Goal: Task Accomplishment & Management: Complete application form

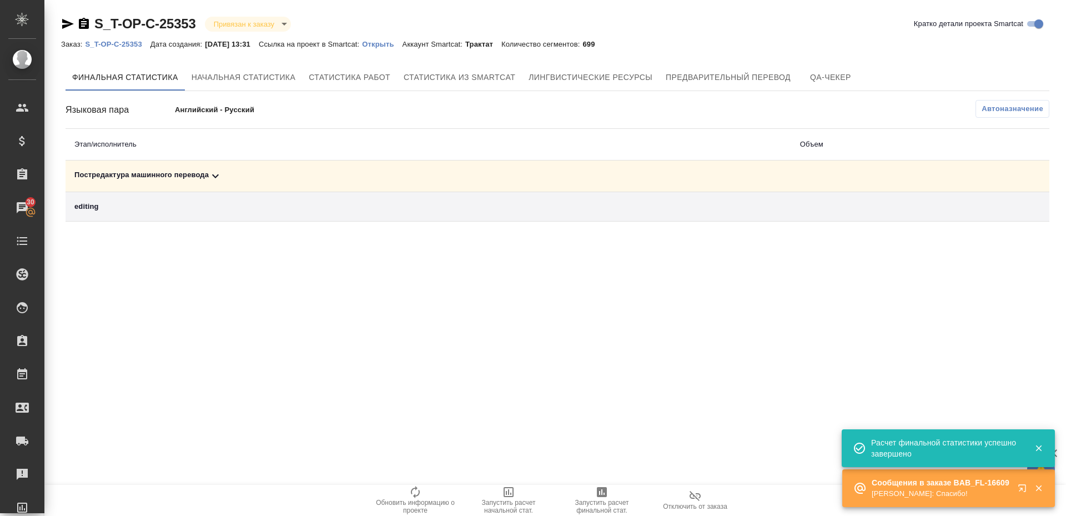
click at [137, 178] on div "Постредактура машинного перевода" at bounding box center [428, 175] width 708 height 13
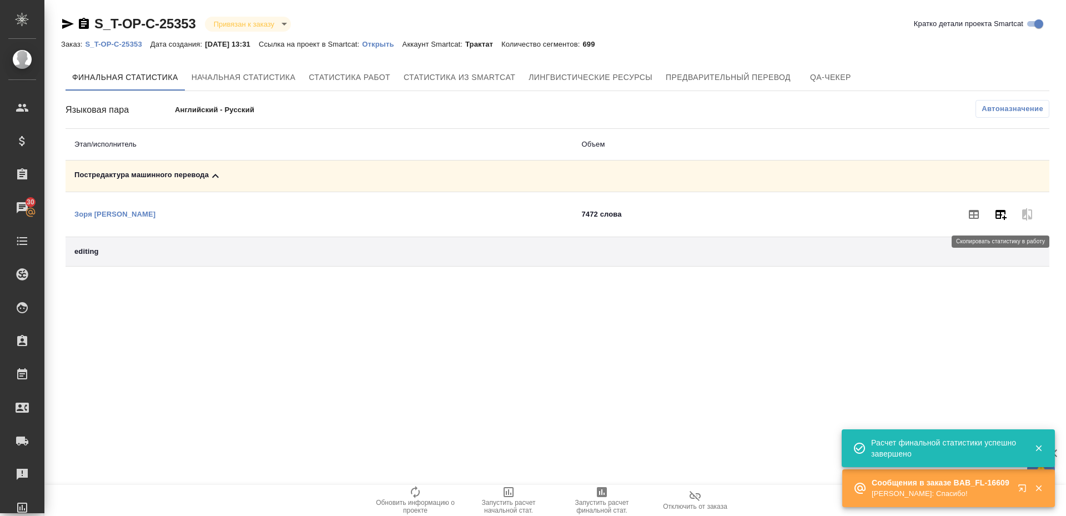
click at [1007, 216] on icon "button" at bounding box center [1000, 214] width 13 height 13
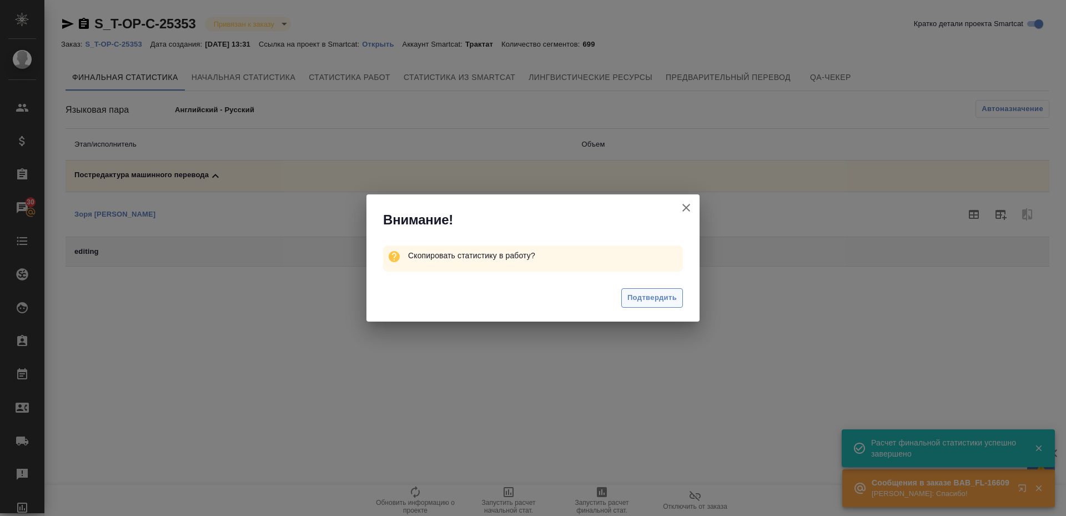
click at [643, 295] on span "Подтвердить" at bounding box center [651, 297] width 49 height 13
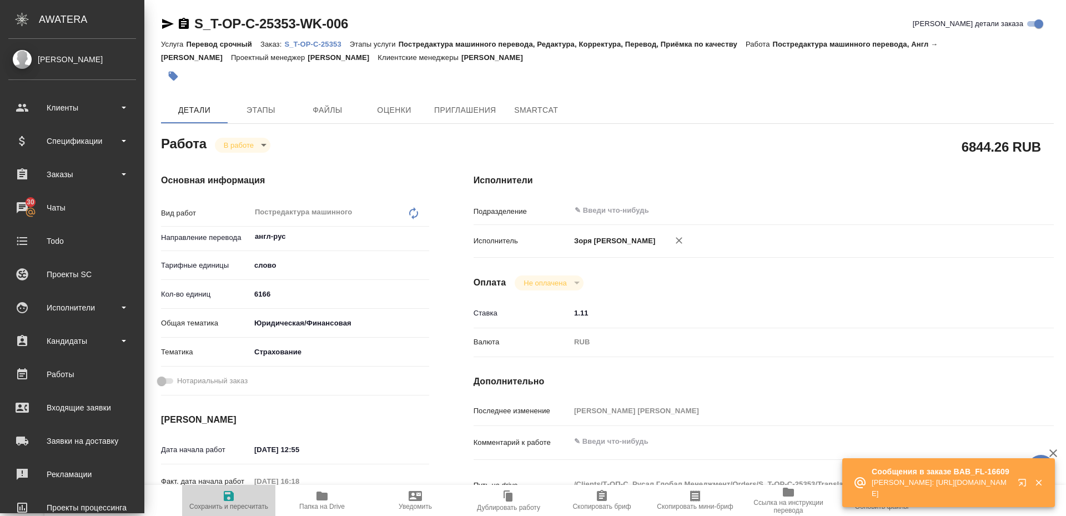
click at [230, 502] on span "Сохранить и пересчитать" at bounding box center [228, 506] width 79 height 8
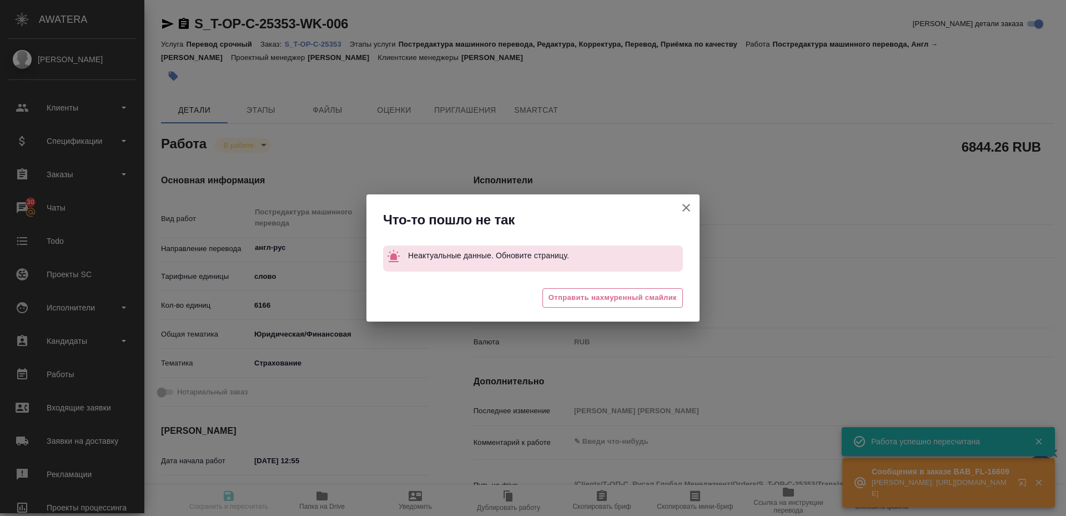
type input "inProgress"
type input "англ-рус"
type input "5a8b1489cc6b4906c91bfd90"
type input "4520.34"
type input "yr-fn"
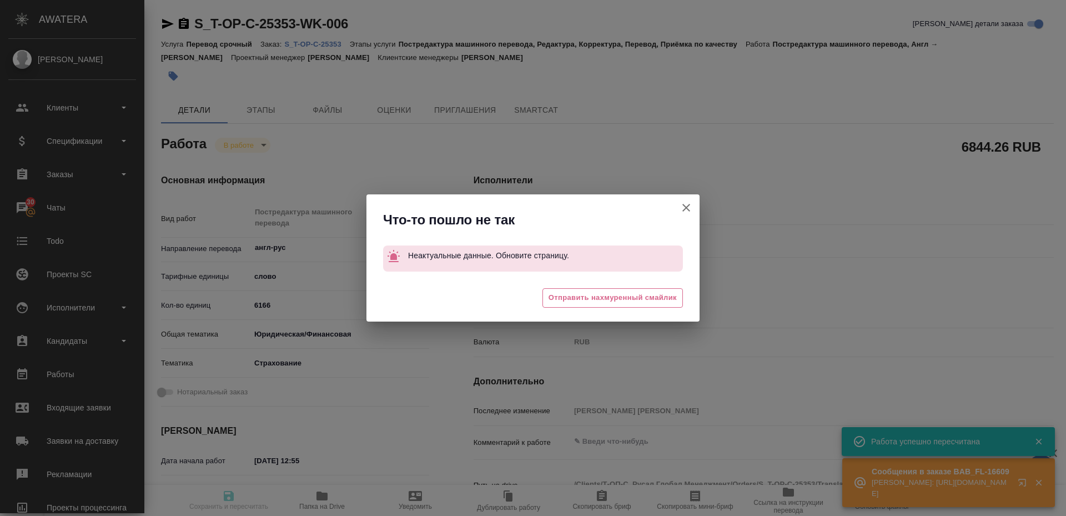
type input "5a8b8b956a9677013d343d43"
type input "01.10.2025 12:55"
type input "01.10.2025 16:18"
type input "01.10.2025 18:00"
type input "02.10.2025 17:00"
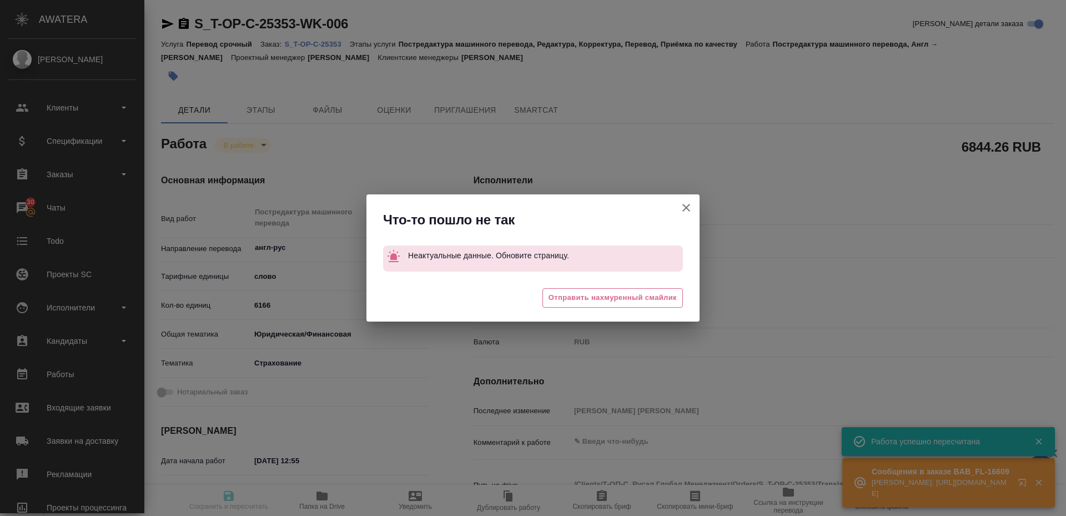
type input "notPayed"
type input "1.11"
type input "RUB"
type input "Зоря Татьяна"
type input "S_T-OP-C-25353"
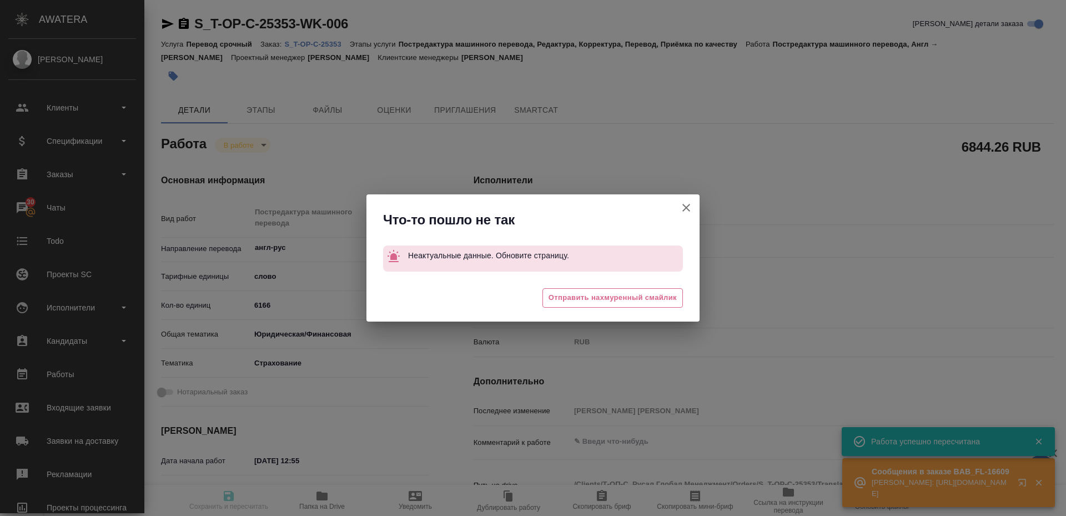
type input "от Исаеа_01.10_2"
type input "Перевод срочный"
type input "Постредактура машинного перевода, Редактура, Корректура, Перевод, Приёмка по ка…"
type input "Меньшикова Александра"
type input "Оксютович Ирина"
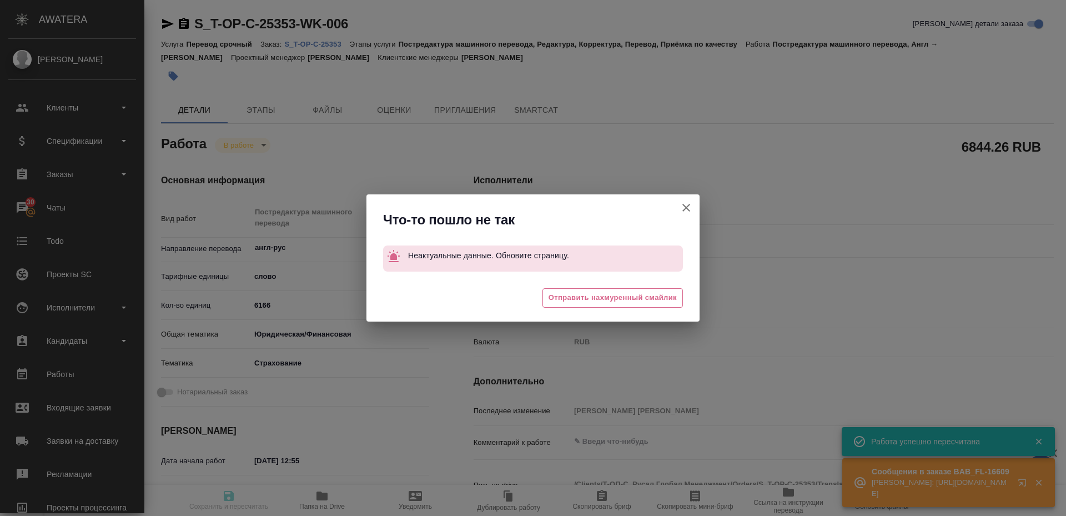
type input "/Clients/Т-ОП-С_Русал Глобал Менеджмент/Orders/S_T-OP-C-25353"
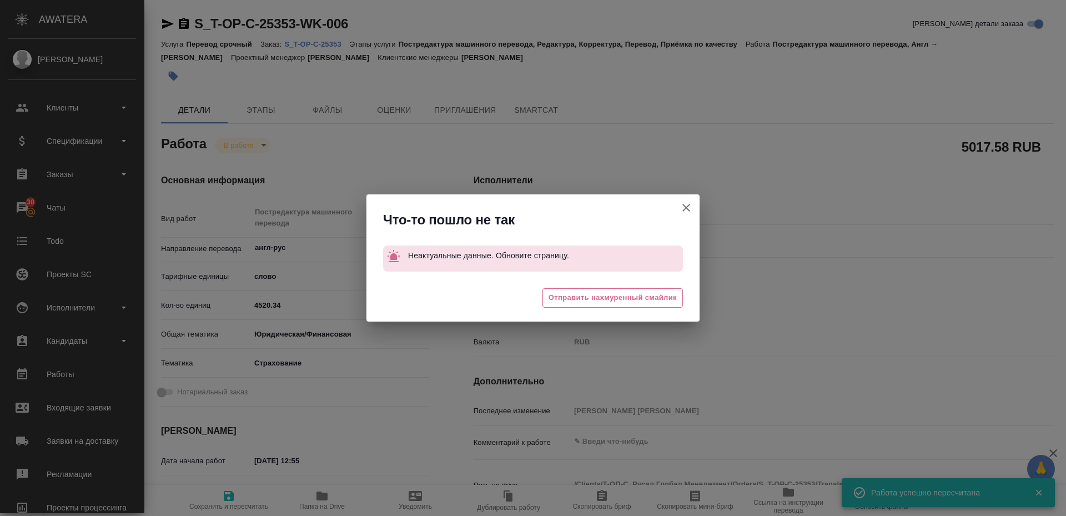
drag, startPoint x: 686, startPoint y: 202, endPoint x: 232, endPoint y: 150, distance: 456.6
click at [685, 202] on icon "button" at bounding box center [686, 207] width 13 height 13
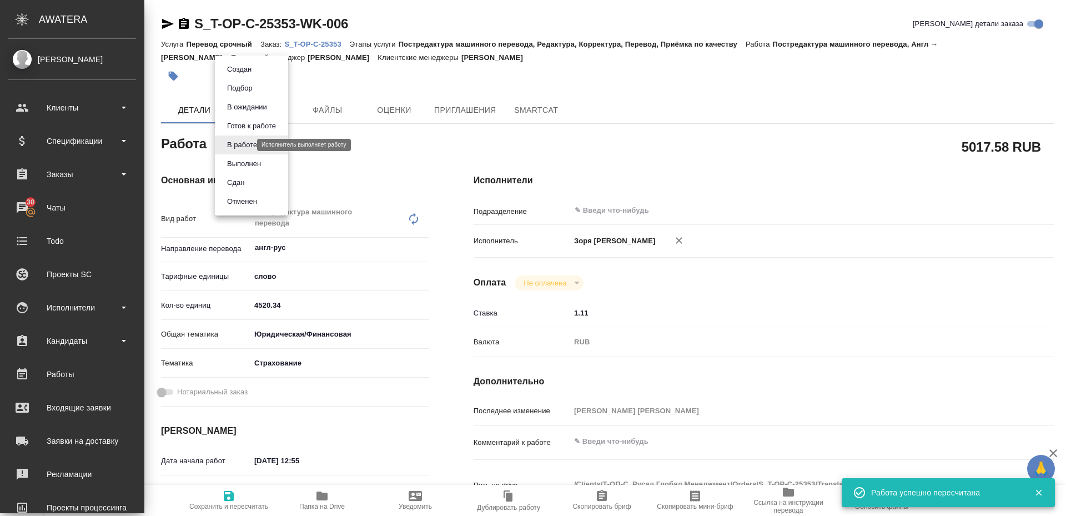
click at [231, 148] on body "🙏 .cls-1 fill:#fff; AWATERA Zoria Tatiana Клиенты Спецификации Заказы 30 Чаты T…" at bounding box center [533, 258] width 1066 height 516
click at [237, 169] on button "Выполнен" at bounding box center [244, 164] width 41 height 12
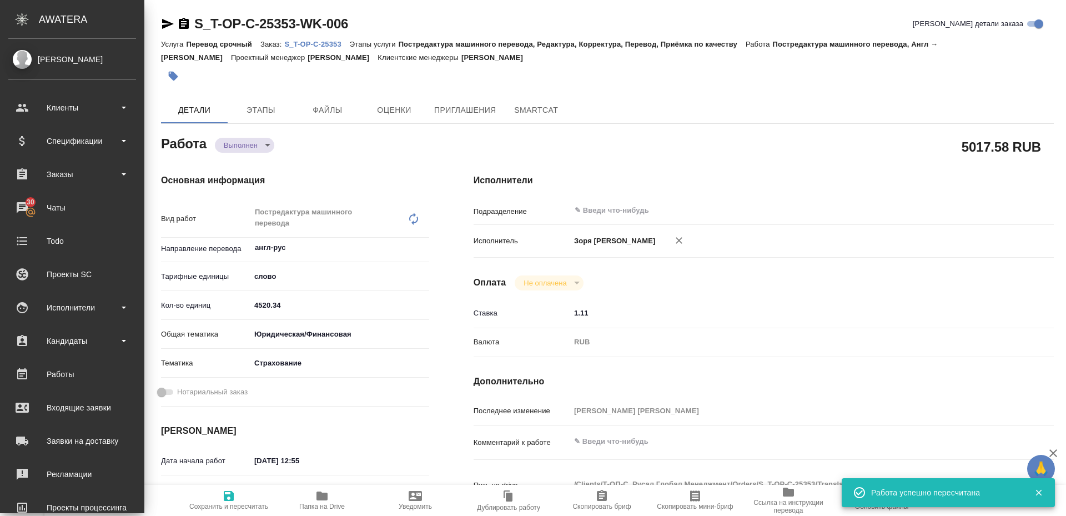
type textarea "x"
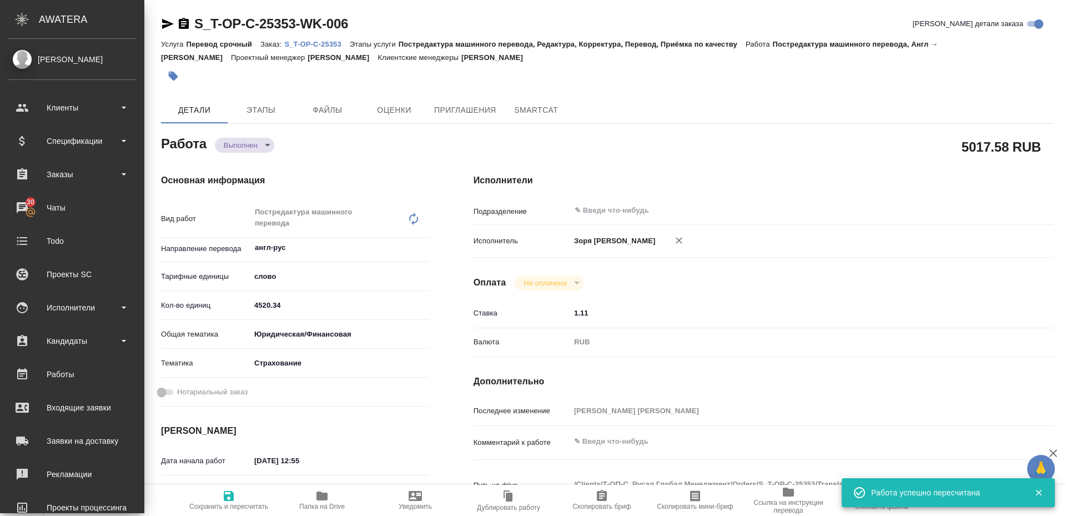
type textarea "x"
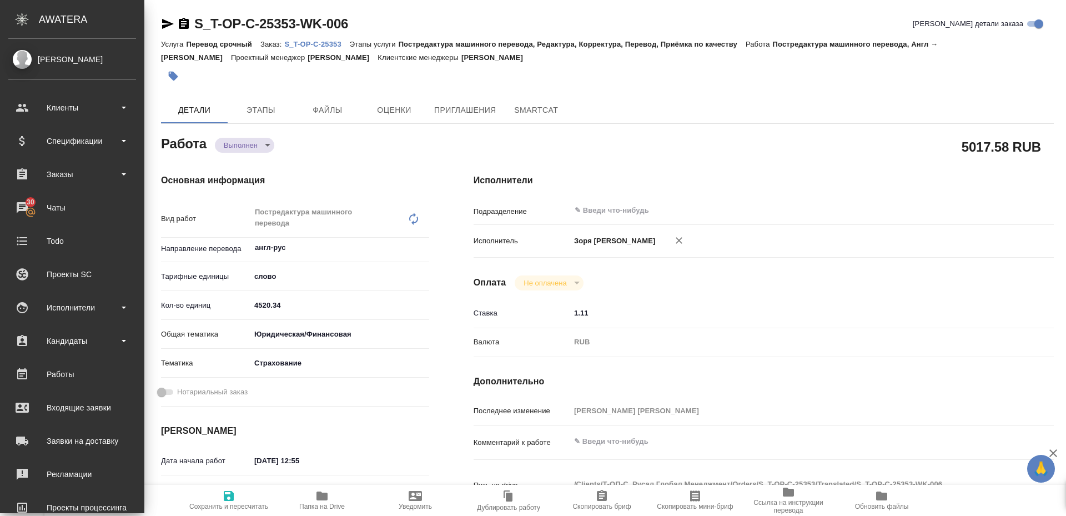
type textarea "x"
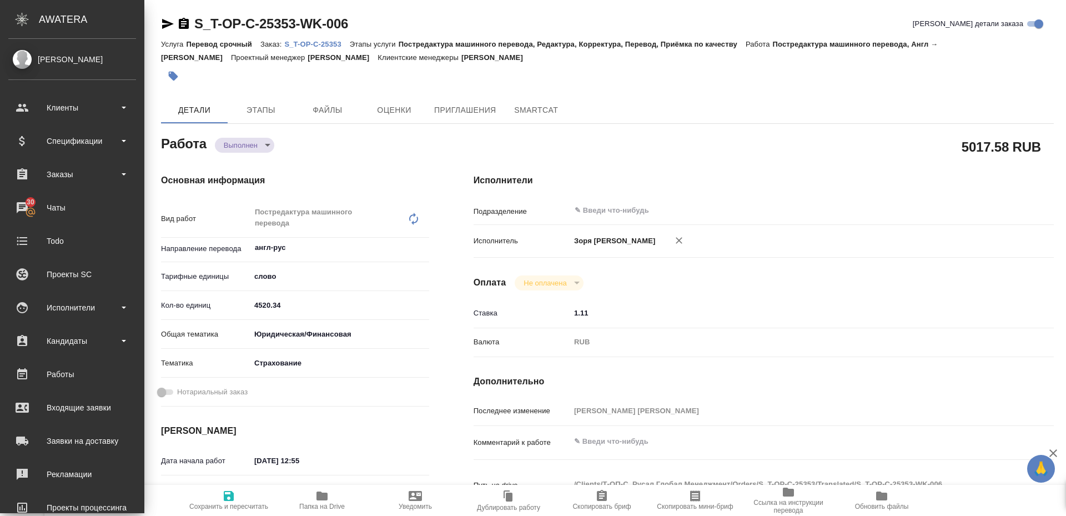
type textarea "x"
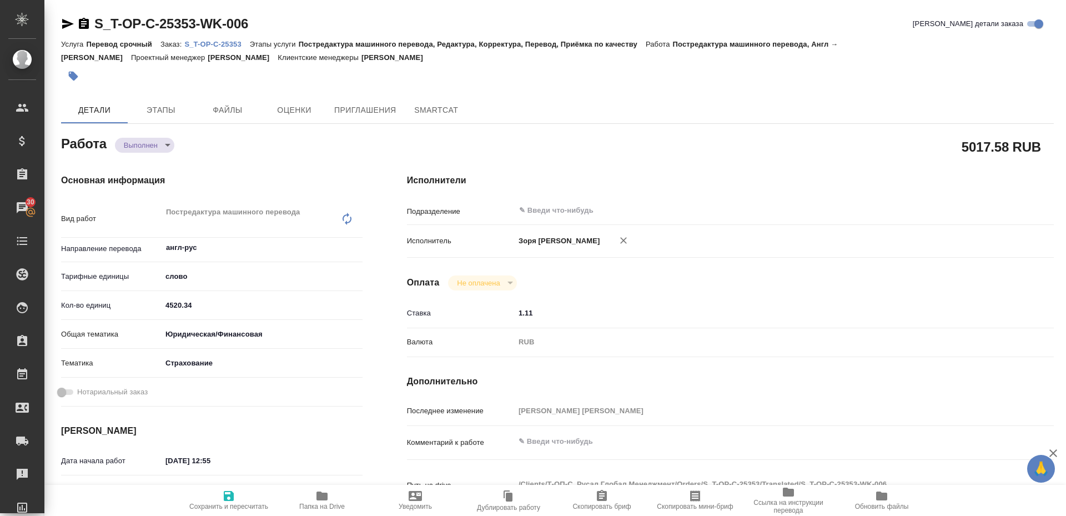
type textarea "x"
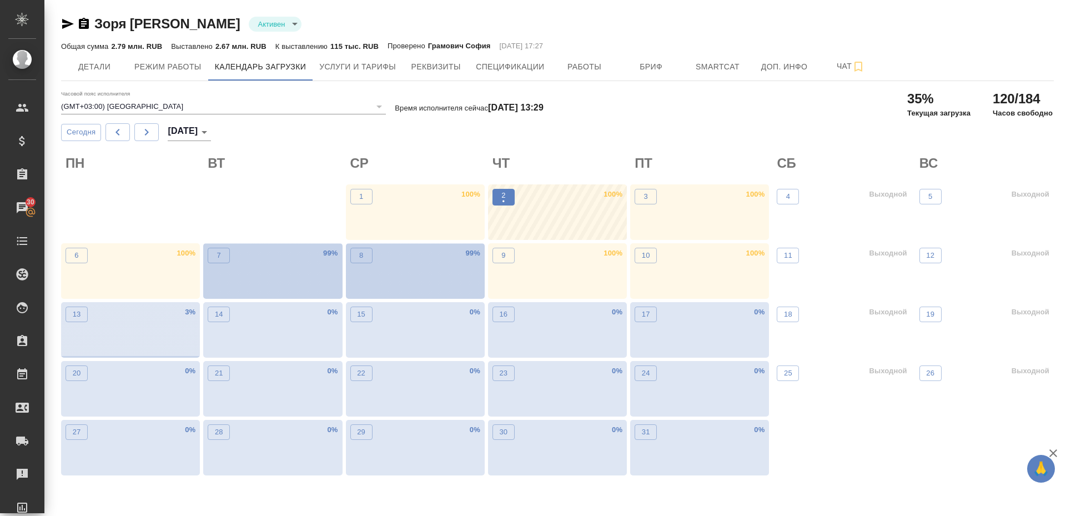
click at [504, 205] on p "•" at bounding box center [503, 201] width 4 height 11
